Goal: Transaction & Acquisition: Purchase product/service

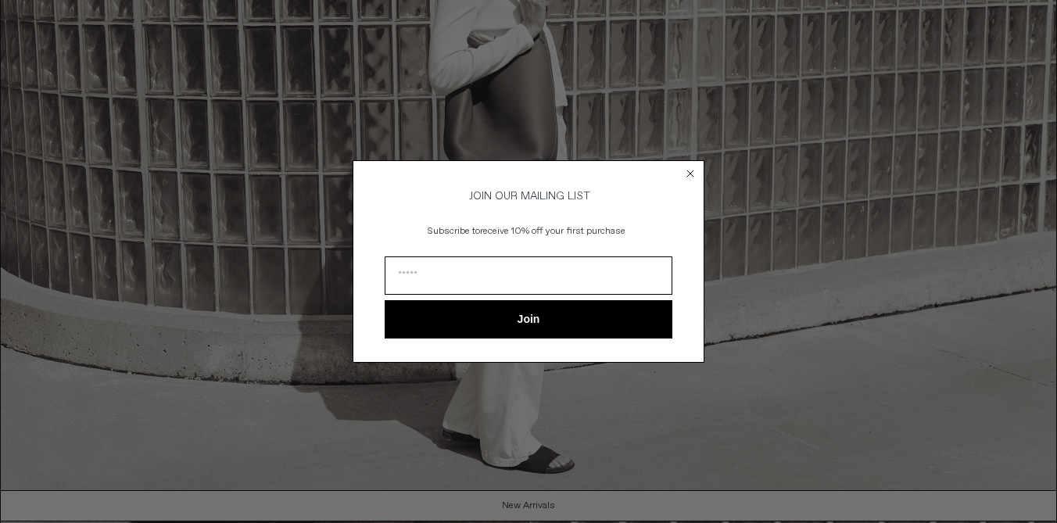
scroll to position [960, 0]
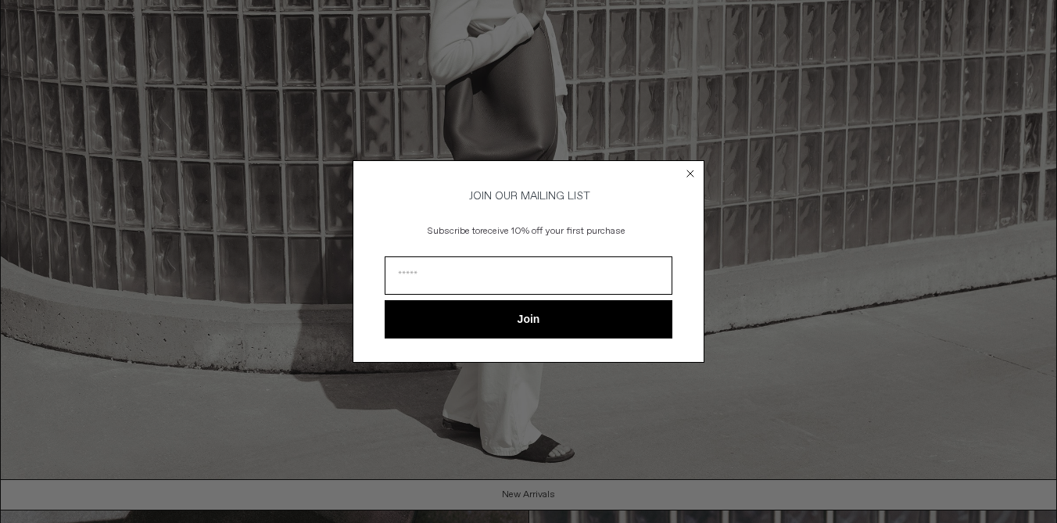
click at [688, 166] on circle "Close dialog" at bounding box center [690, 173] width 15 height 15
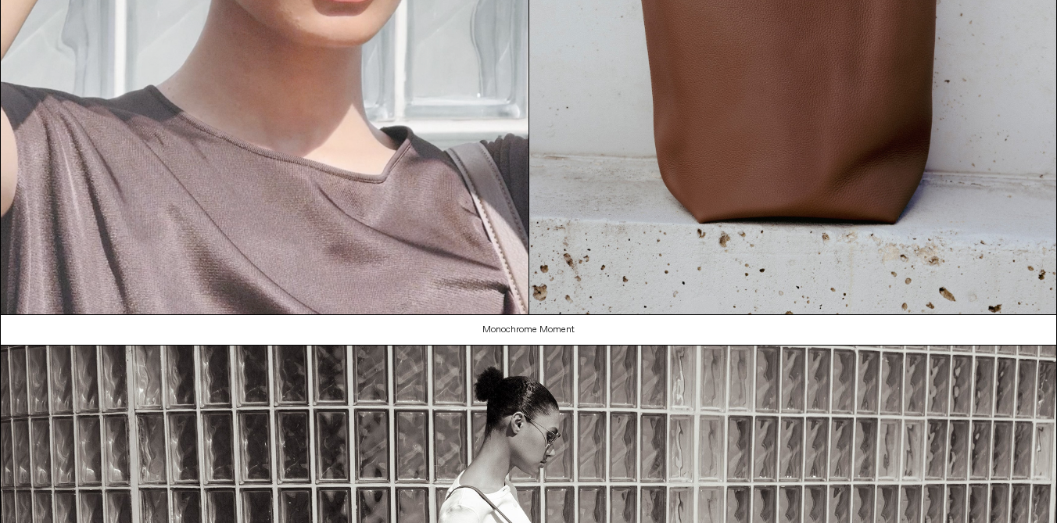
scroll to position [0, 0]
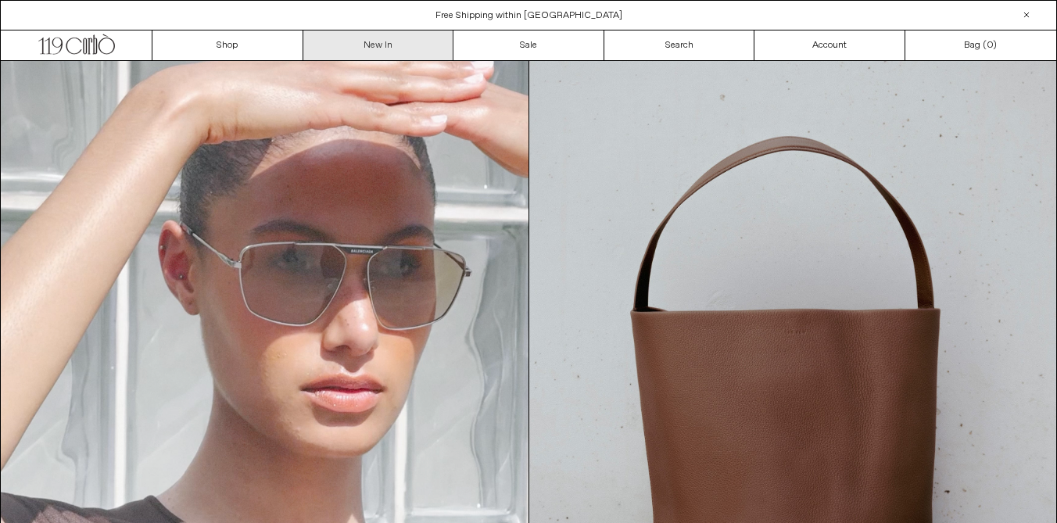
click at [371, 51] on link "New In" at bounding box center [378, 45] width 151 height 30
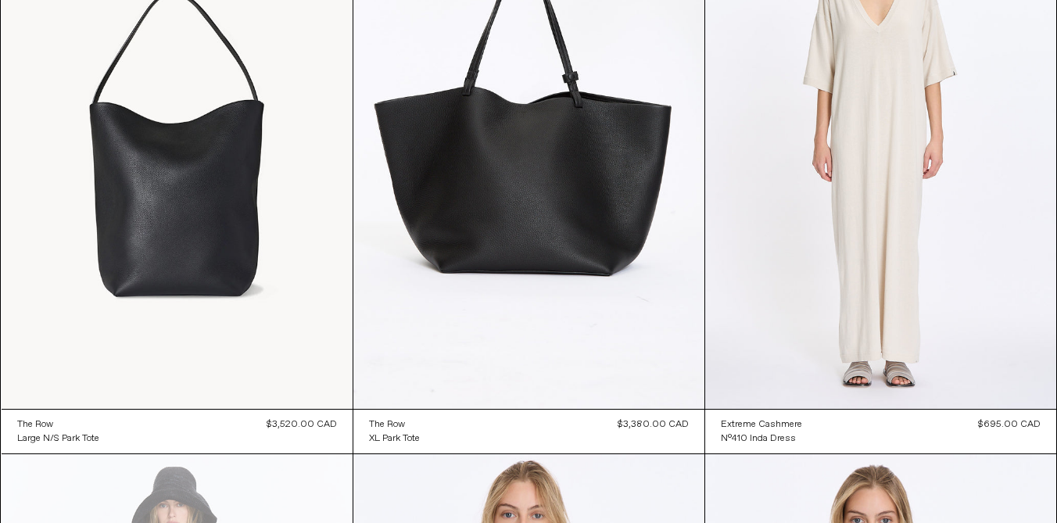
scroll to position [14504, 0]
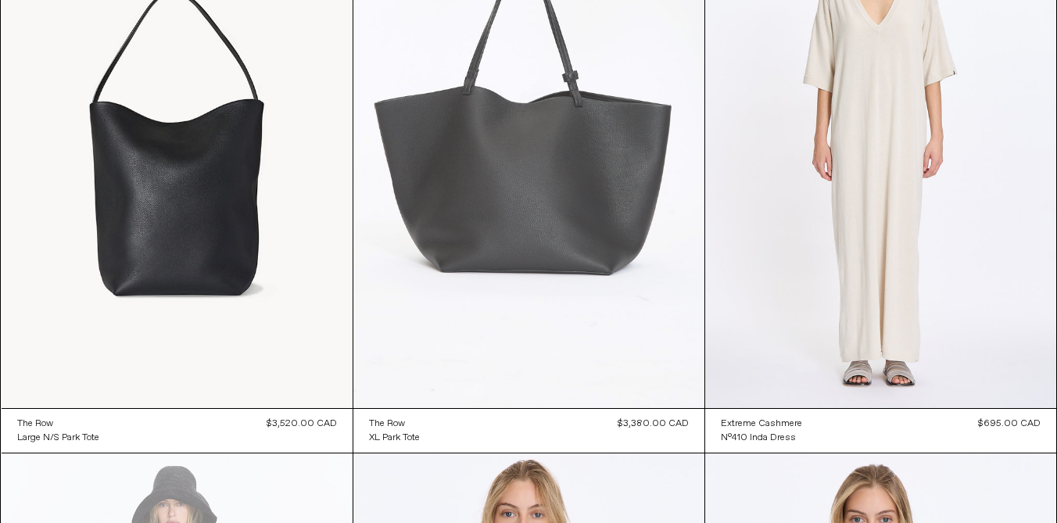
click at [512, 208] on at bounding box center [528, 145] width 351 height 527
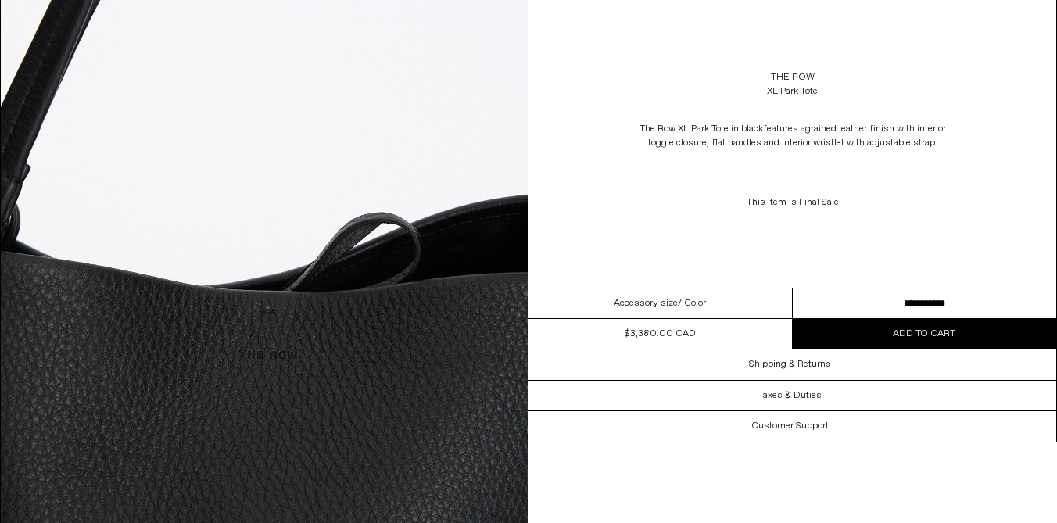
scroll to position [2093, 0]
